Goal: Information Seeking & Learning: Learn about a topic

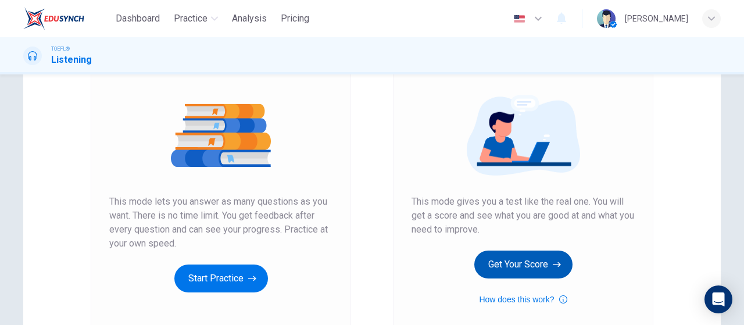
scroll to position [116, 0]
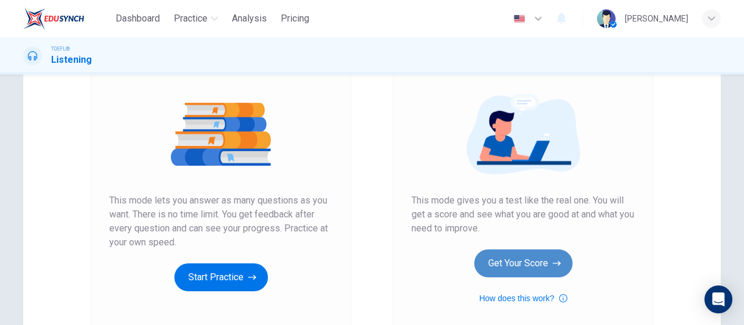
click at [504, 256] on button "Get Your Score" at bounding box center [523, 263] width 98 height 28
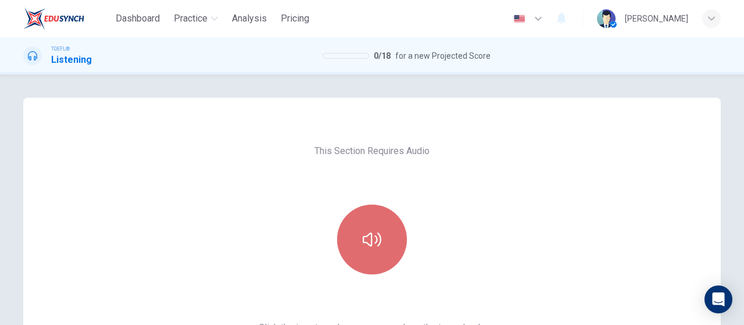
click at [396, 234] on button "button" at bounding box center [372, 240] width 70 height 70
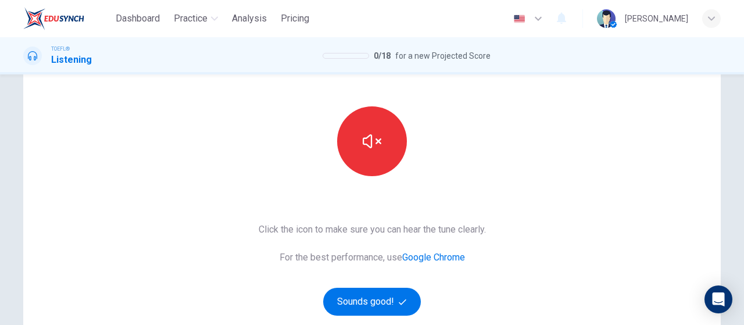
scroll to position [116, 0]
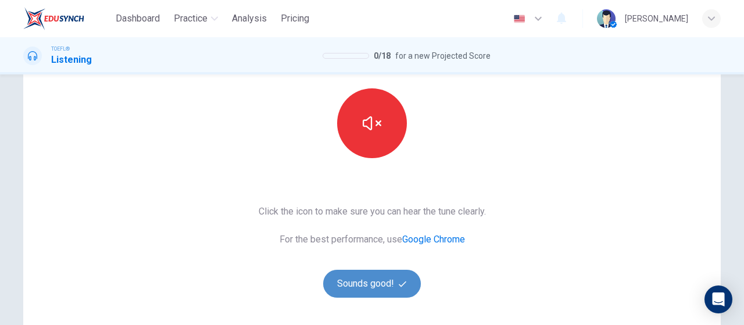
click at [383, 285] on button "Sounds good!" at bounding box center [372, 284] width 98 height 28
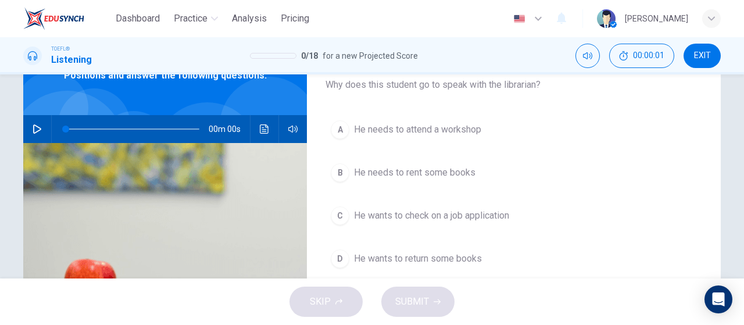
scroll to position [0, 0]
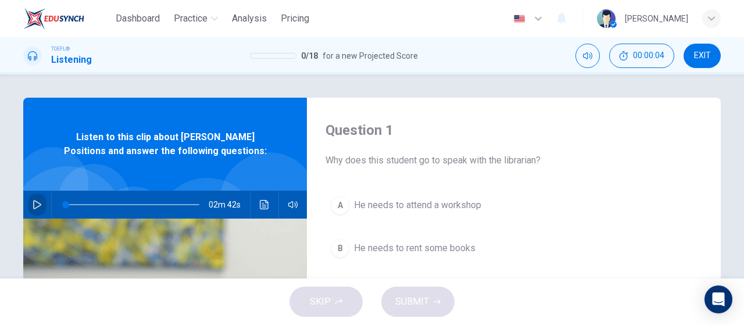
click at [33, 206] on icon "button" at bounding box center [37, 204] width 9 height 9
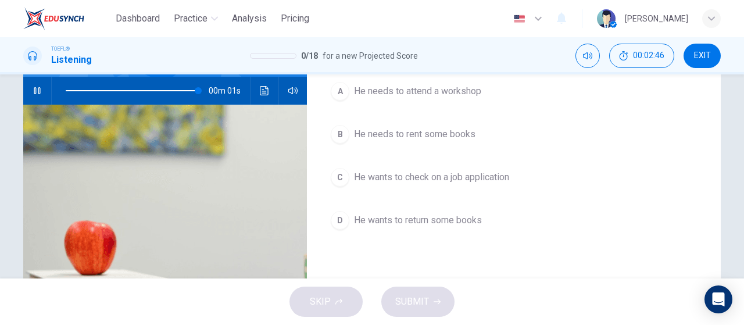
scroll to position [116, 0]
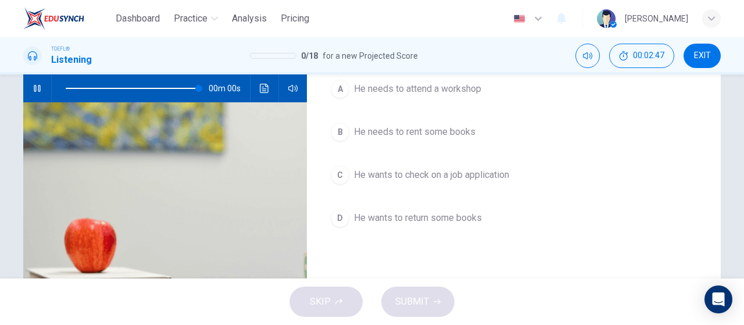
type input "0"
click at [496, 175] on span "He wants to check on a job application" at bounding box center [431, 175] width 155 height 14
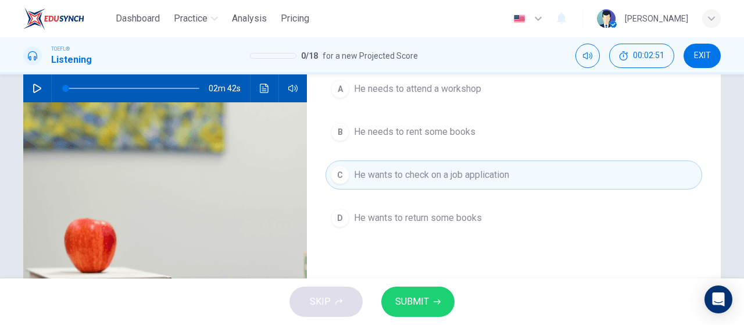
click at [431, 296] on button "SUBMIT" at bounding box center [417, 301] width 73 height 30
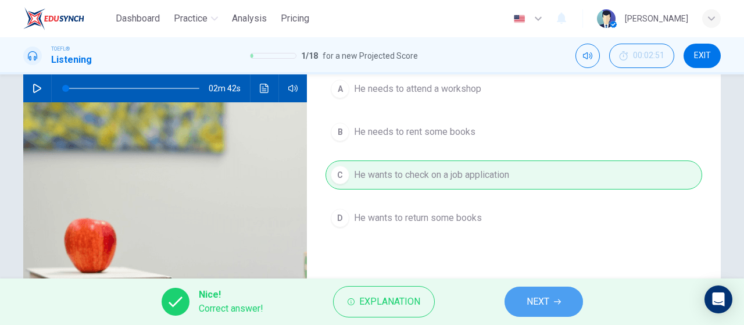
click at [532, 303] on span "NEXT" at bounding box center [537, 301] width 23 height 16
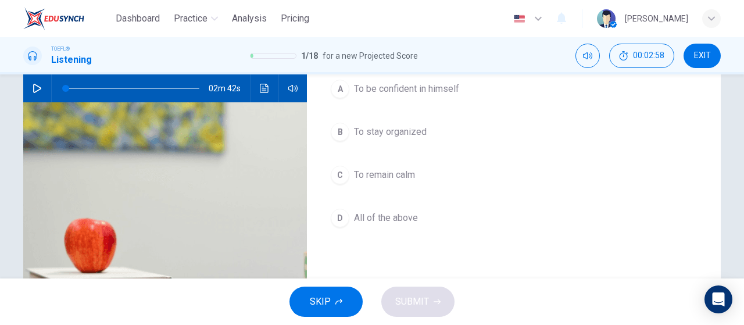
click at [395, 211] on span "All of the above" at bounding box center [386, 218] width 64 height 14
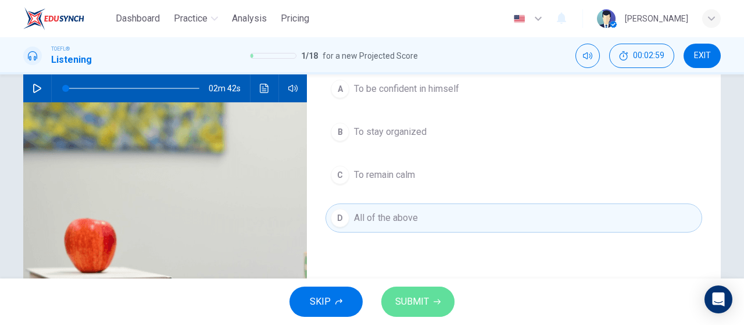
click at [409, 310] on button "SUBMIT" at bounding box center [417, 301] width 73 height 30
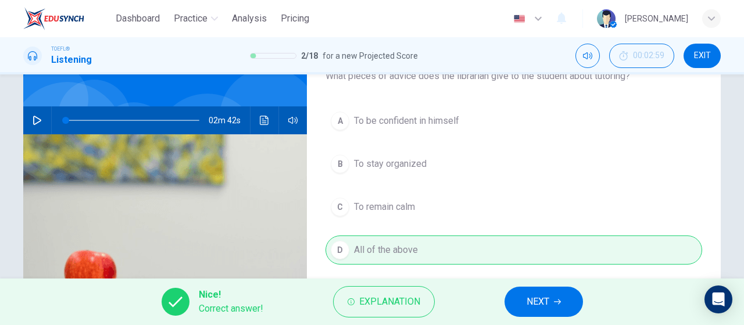
scroll to position [58, 0]
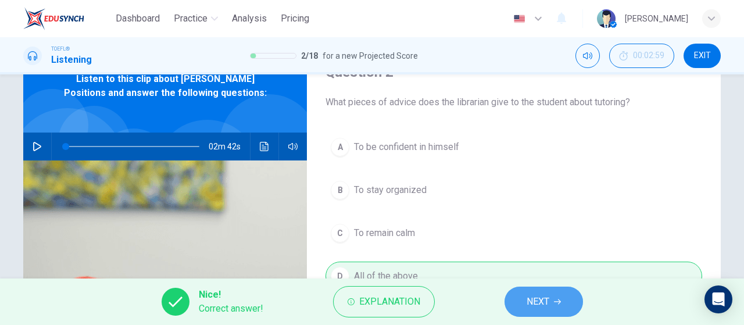
click at [524, 302] on button "NEXT" at bounding box center [543, 301] width 78 height 30
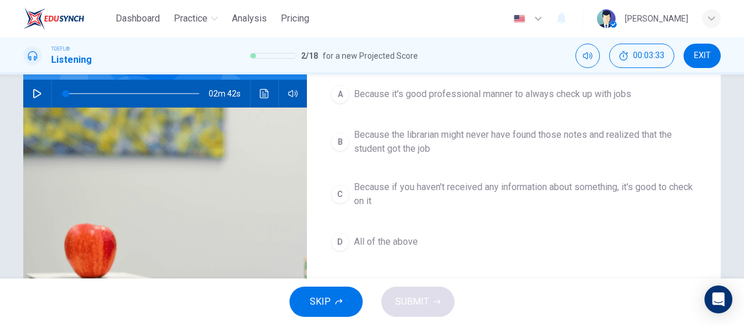
scroll to position [174, 0]
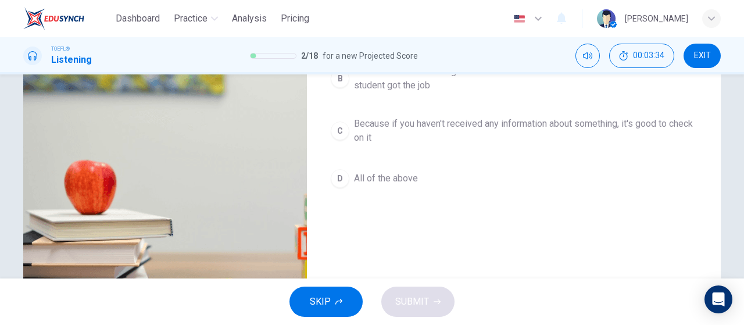
click at [396, 178] on span "All of the above" at bounding box center [386, 178] width 64 height 14
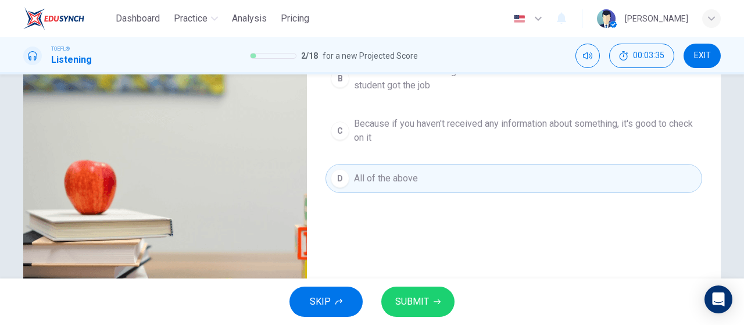
click at [429, 300] on button "SUBMIT" at bounding box center [417, 301] width 73 height 30
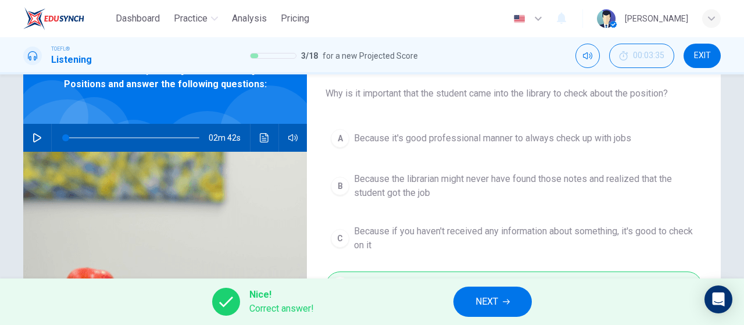
scroll to position [58, 0]
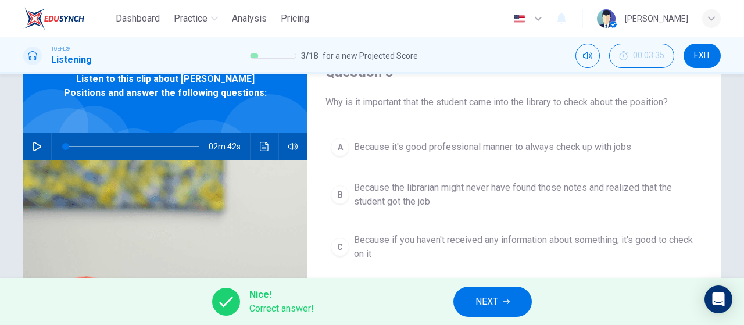
click at [489, 304] on span "NEXT" at bounding box center [486, 301] width 23 height 16
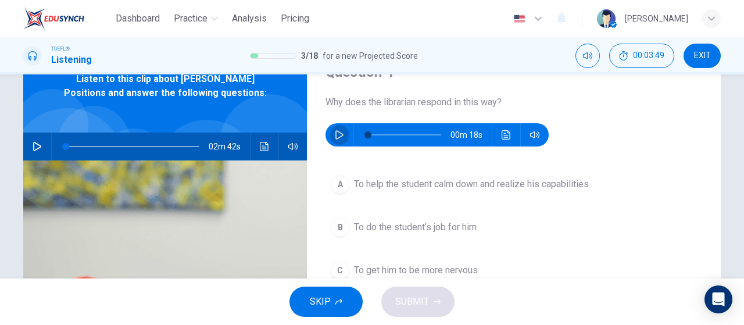
click at [335, 137] on icon "button" at bounding box center [339, 134] width 9 height 9
click at [468, 181] on span "To help the student calm down and realize his capabilities" at bounding box center [471, 184] width 235 height 14
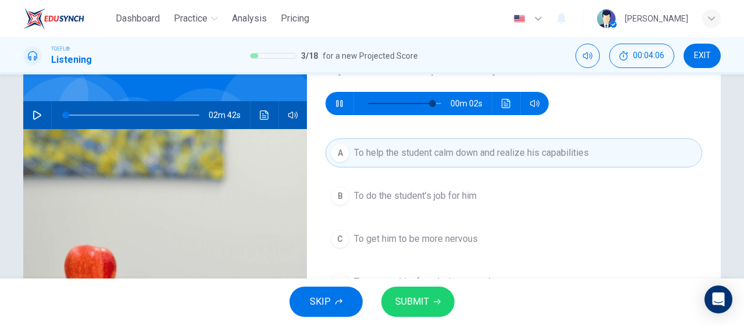
scroll to position [116, 0]
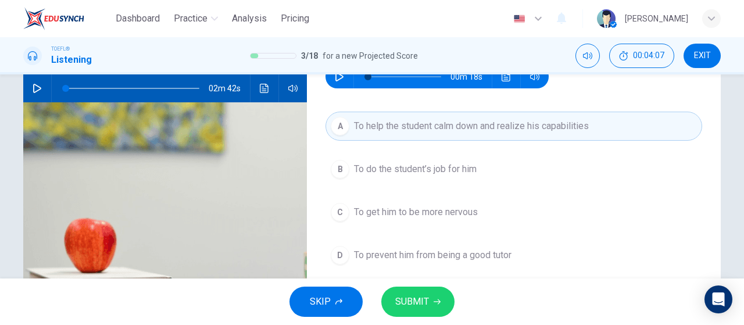
click at [419, 302] on span "SUBMIT" at bounding box center [412, 301] width 34 height 16
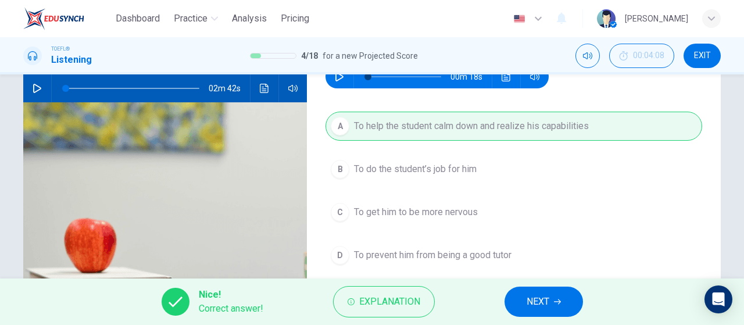
click at [552, 299] on button "NEXT" at bounding box center [543, 301] width 78 height 30
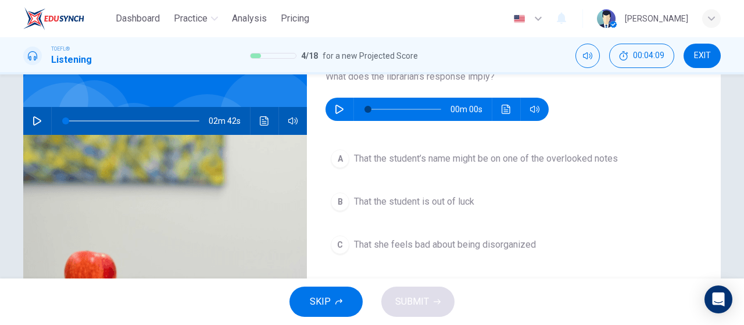
scroll to position [58, 0]
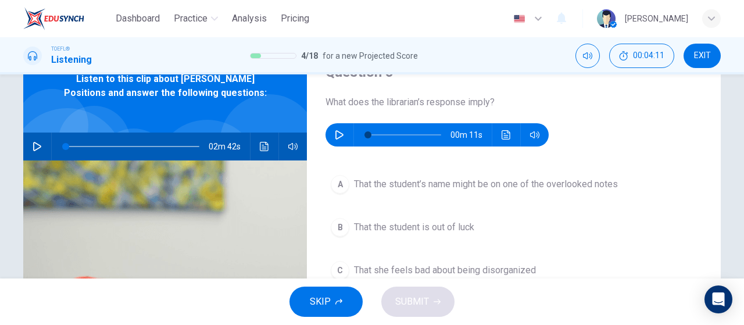
click at [343, 134] on button "button" at bounding box center [339, 134] width 19 height 23
type input "0"
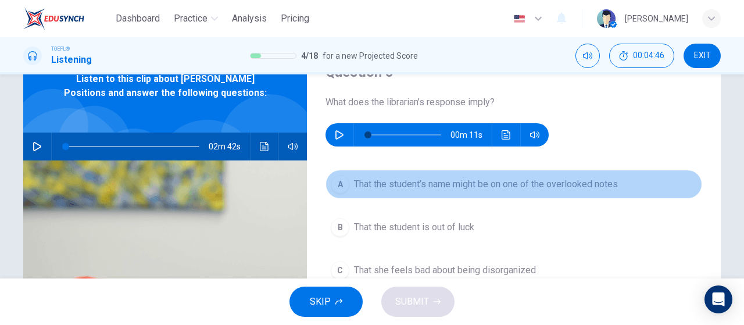
click at [490, 196] on button "A That the student’s name might be on one of the overlooked notes" at bounding box center [513, 184] width 377 height 29
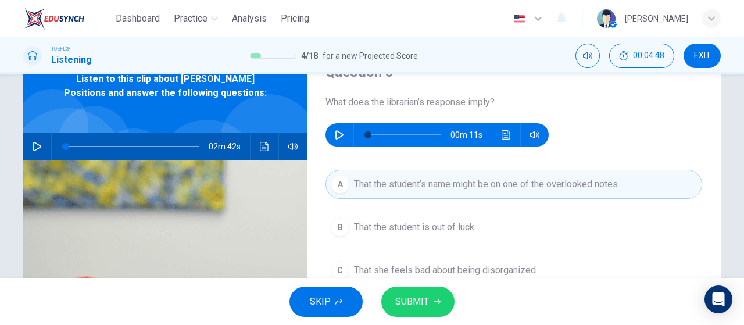
click at [415, 311] on button "SUBMIT" at bounding box center [417, 301] width 73 height 30
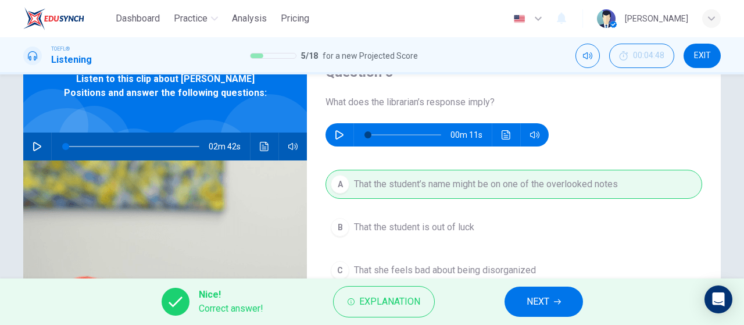
click at [550, 293] on button "NEXT" at bounding box center [543, 301] width 78 height 30
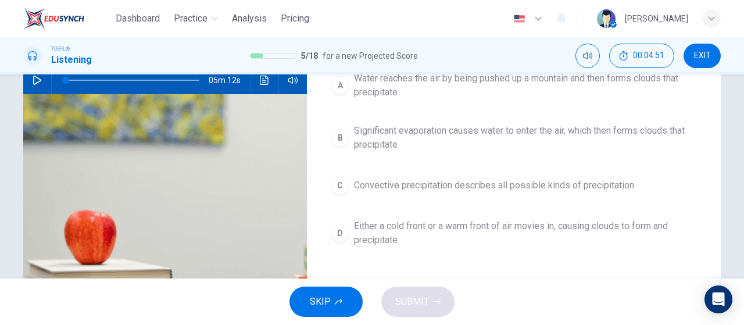
scroll to position [116, 0]
